Goal: Task Accomplishment & Management: Manage account settings

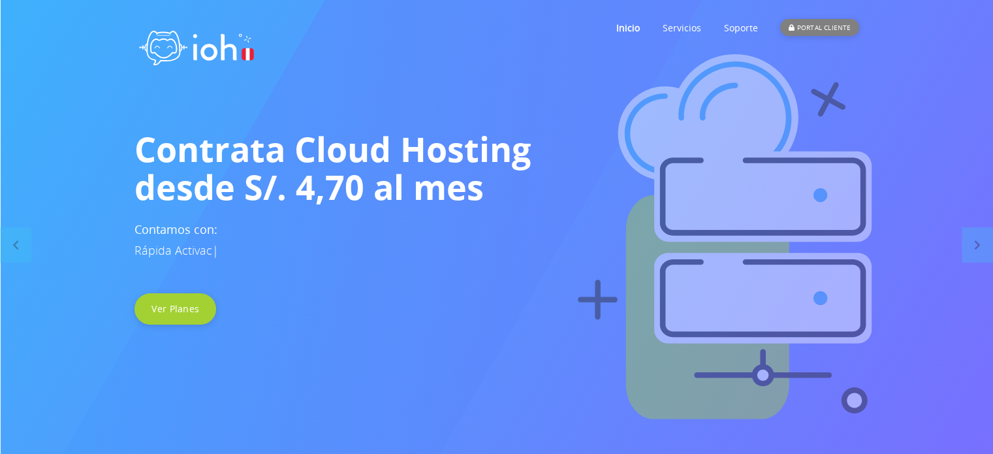
click at [820, 24] on div "PORTAL CLIENTE" at bounding box center [819, 27] width 78 height 17
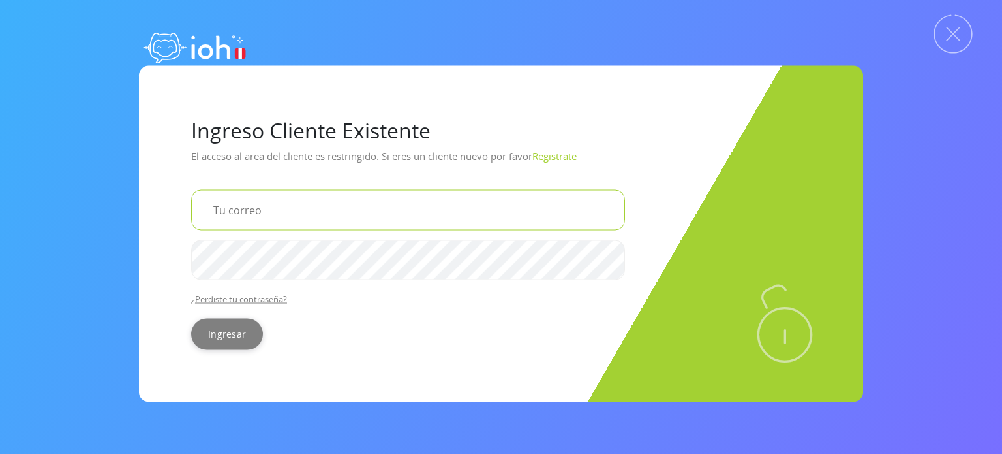
type input "jgabrielmt88@gmail.com"
click at [238, 324] on input "Ingresar" at bounding box center [227, 333] width 72 height 31
